Goal: Information Seeking & Learning: Learn about a topic

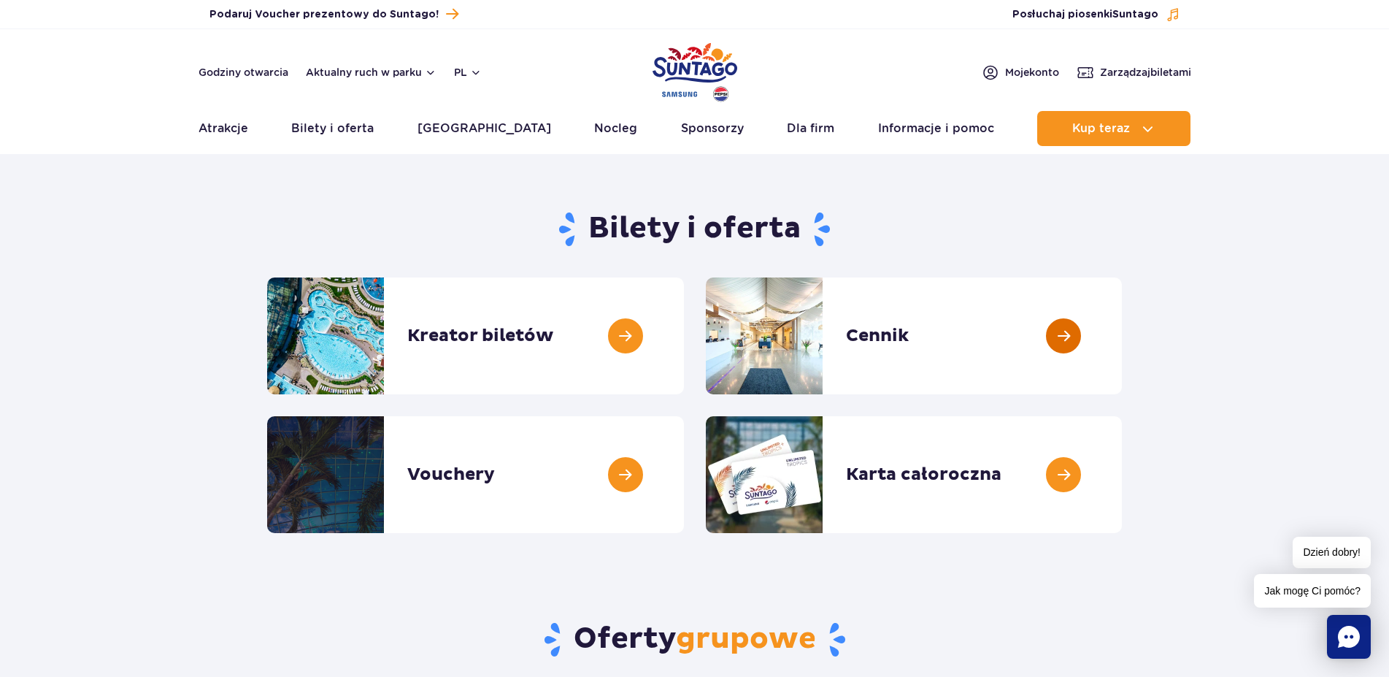
click at [1122, 337] on link at bounding box center [1122, 335] width 0 height 117
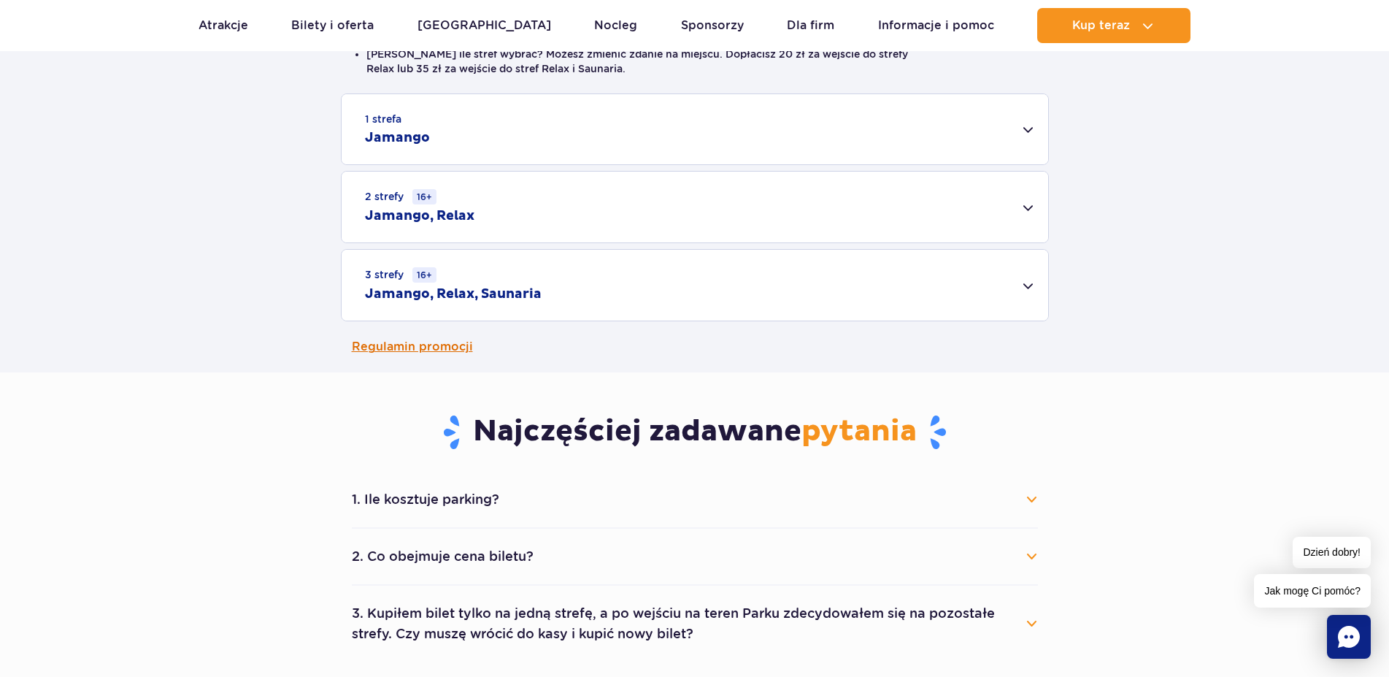
scroll to position [149, 0]
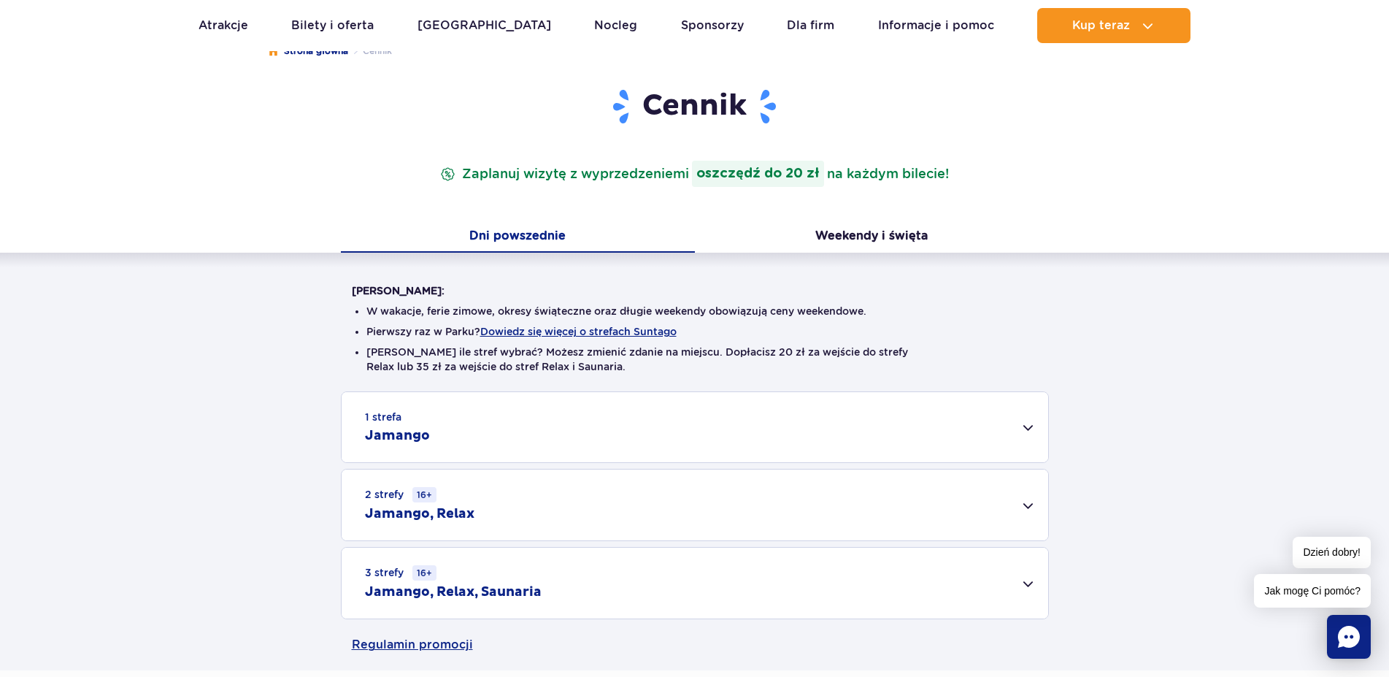
click at [669, 584] on div "3 strefy 16+ Jamango, Relax, Saunaria" at bounding box center [695, 583] width 707 height 71
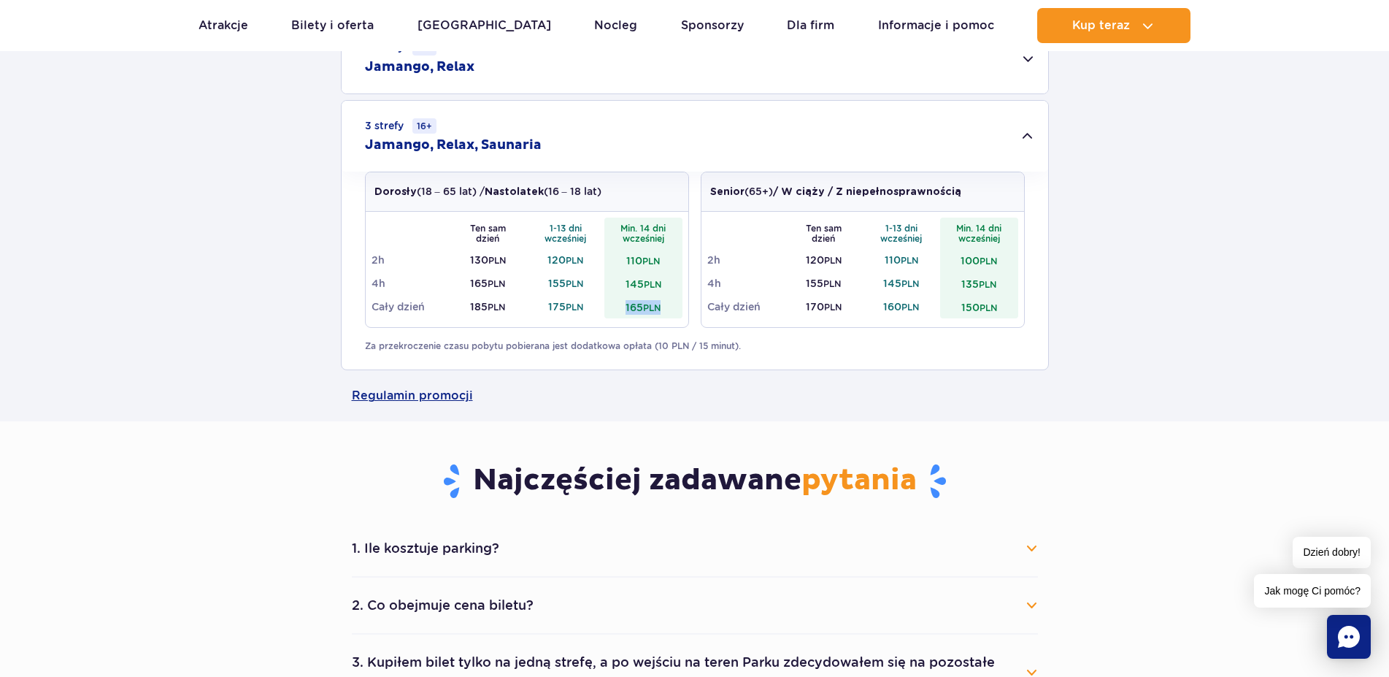
drag, startPoint x: 623, startPoint y: 310, endPoint x: 670, endPoint y: 310, distance: 47.5
click at [670, 310] on td "165 PLN" at bounding box center [644, 306] width 78 height 23
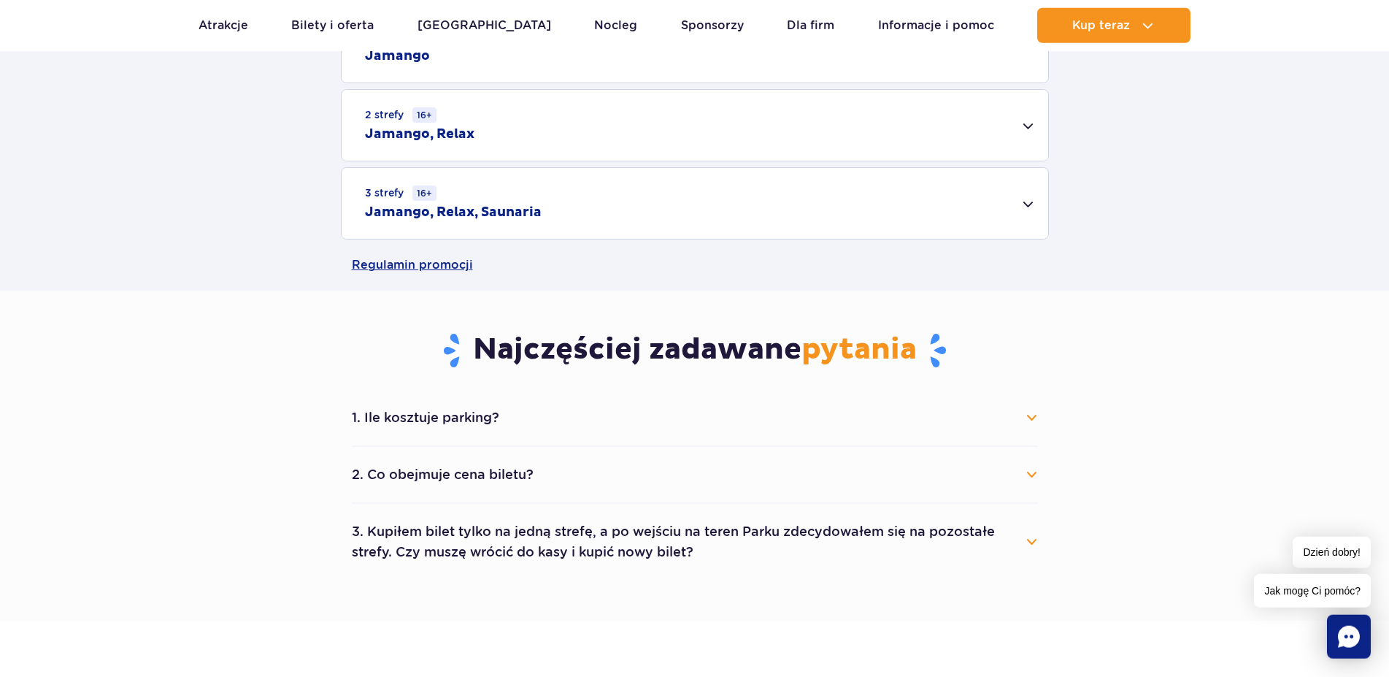
scroll to position [447, 0]
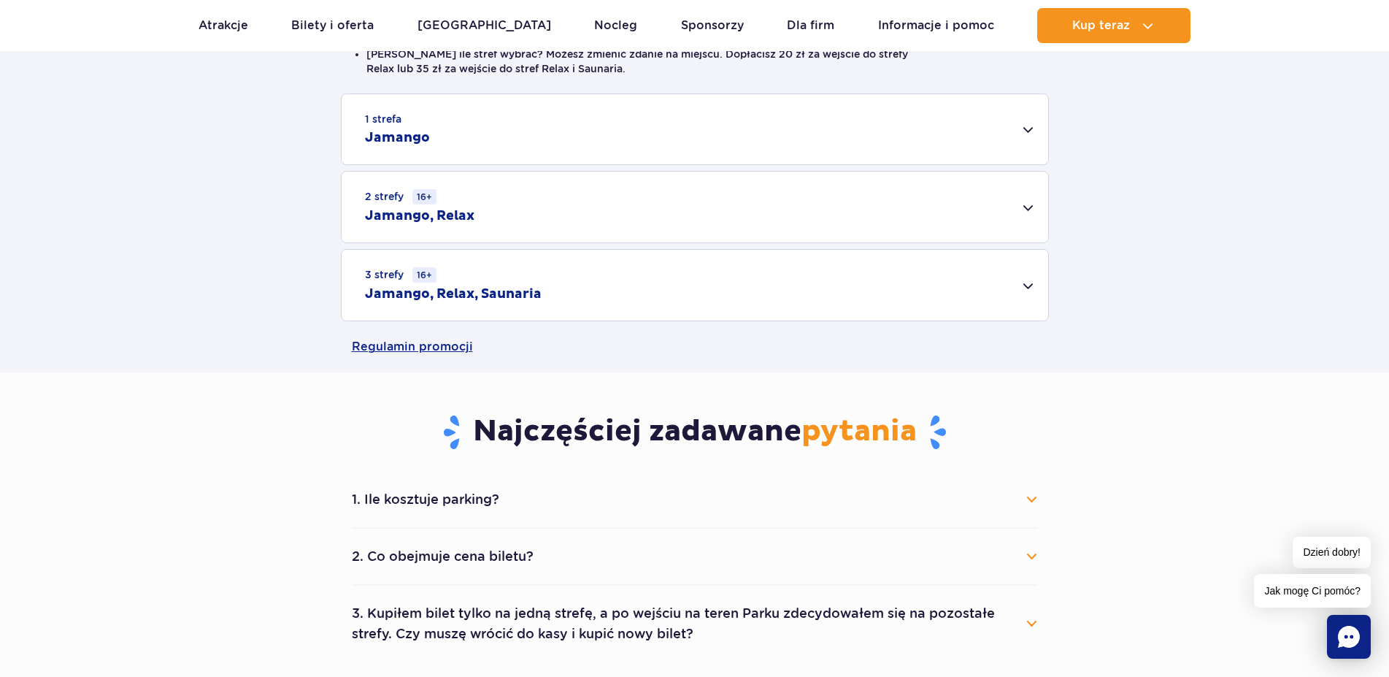
click at [517, 304] on div "3 strefy 16+ Jamango, Relax, Saunaria" at bounding box center [695, 285] width 707 height 71
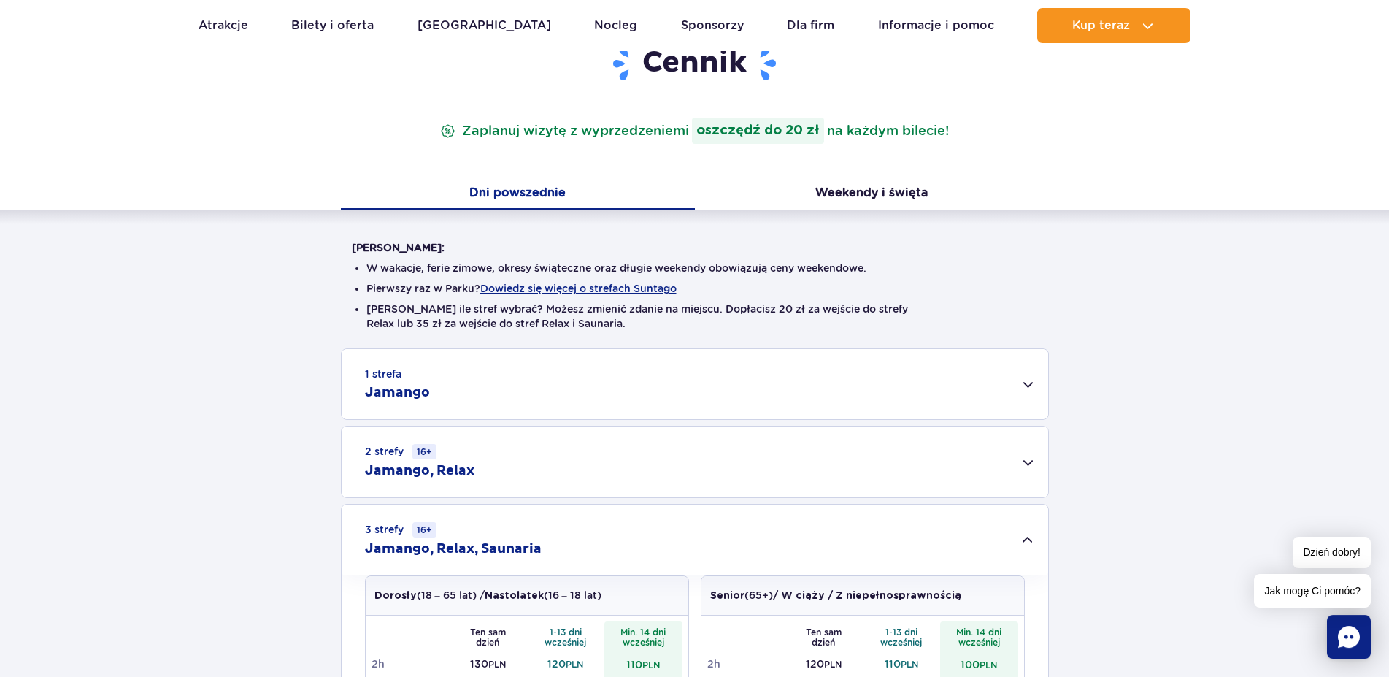
scroll to position [74, 0]
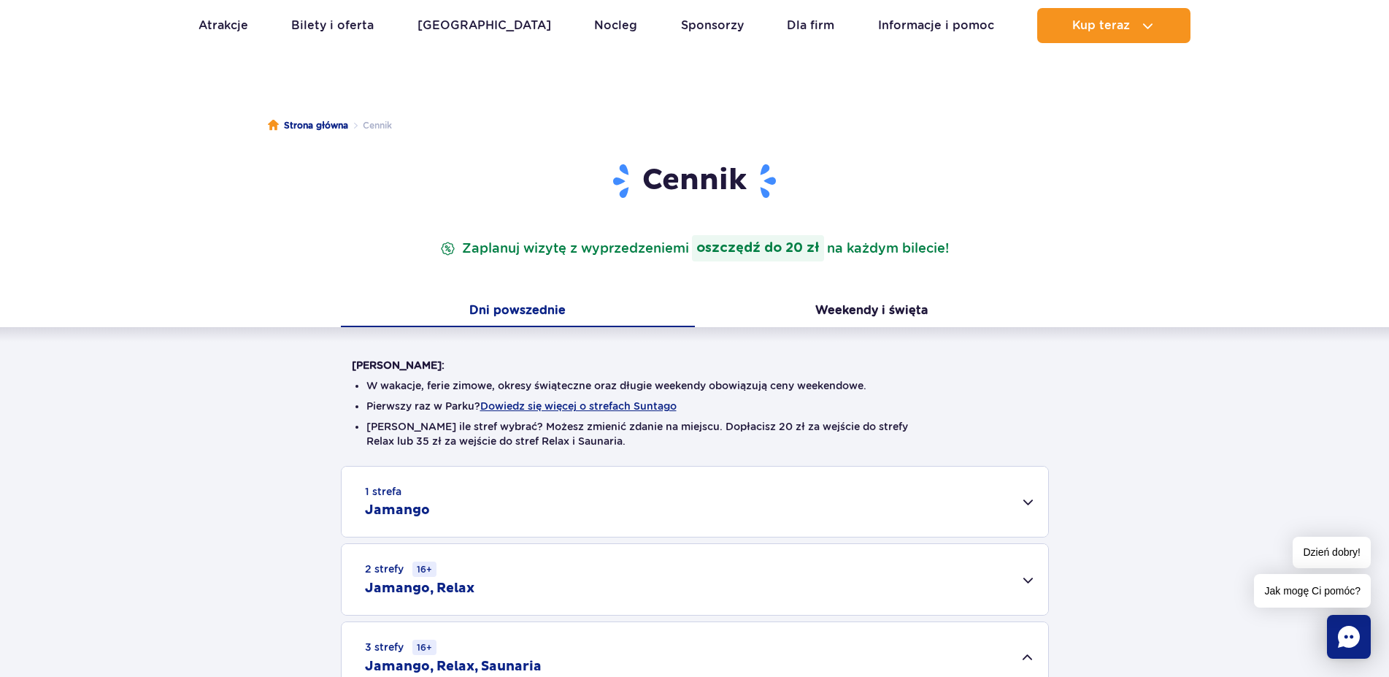
click at [169, 164] on div "Cennik Zaplanuj wizytę z wyprzedzeniem i oszczędź do 20 zł na każdym bilecie! D…" at bounding box center [694, 552] width 1411 height 781
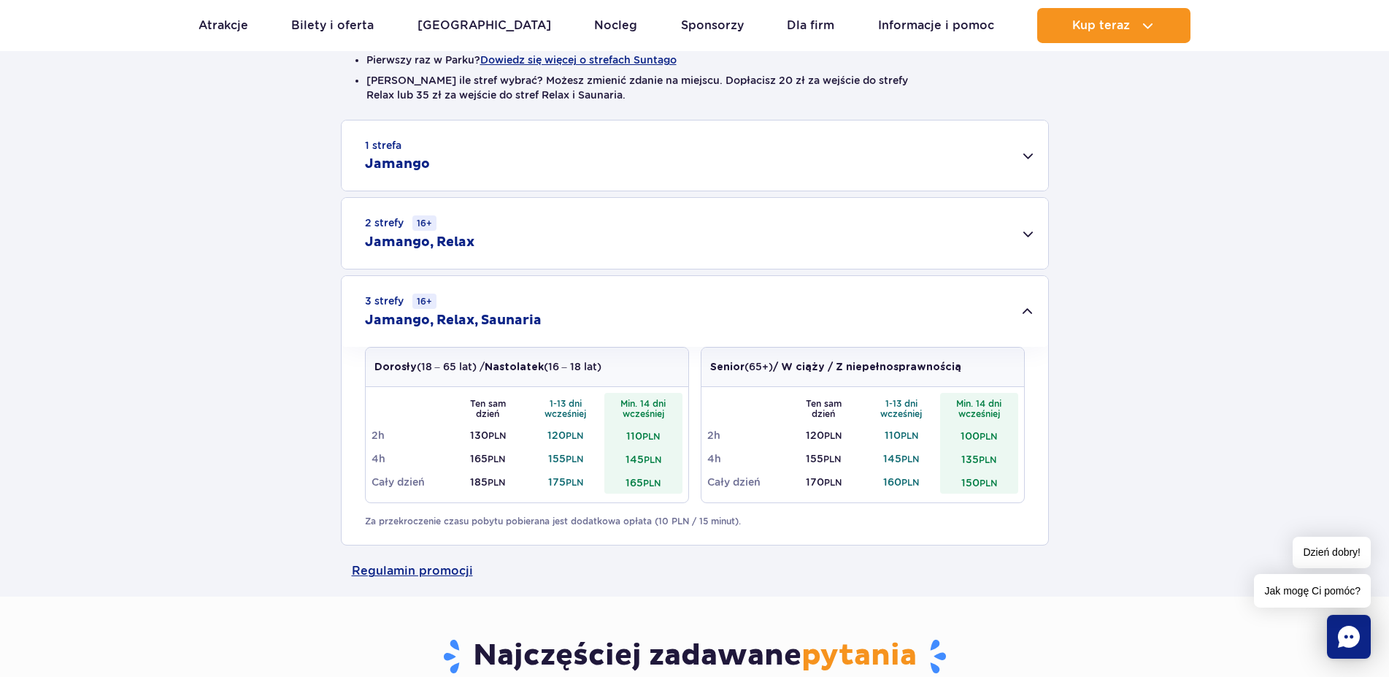
scroll to position [596, 0]
